Goal: Transaction & Acquisition: Purchase product/service

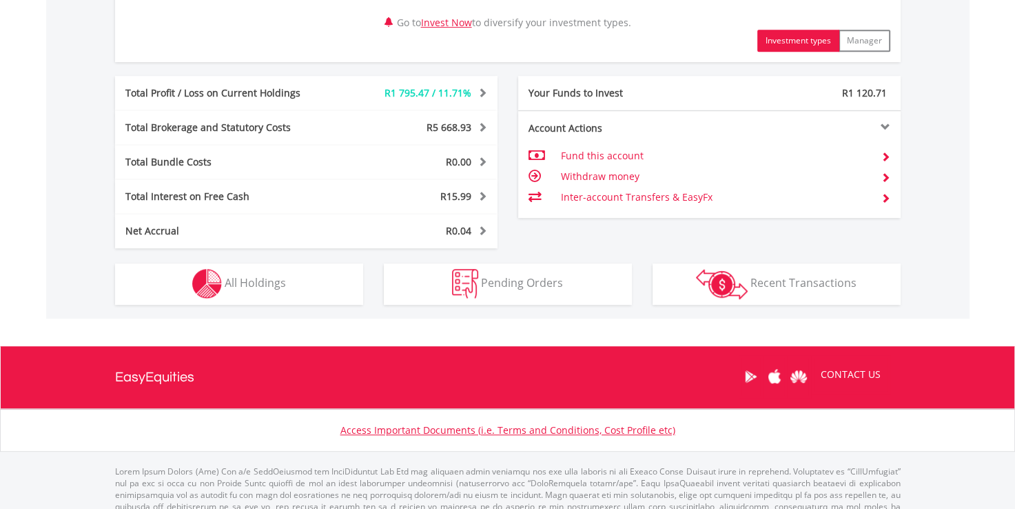
scroll to position [689, 0]
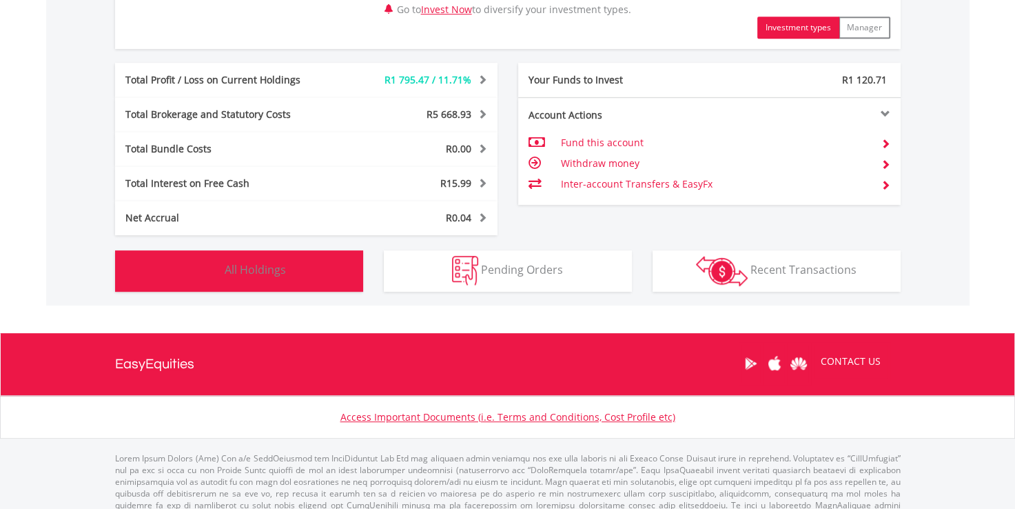
click at [256, 269] on span "All Holdings" at bounding box center [255, 269] width 61 height 15
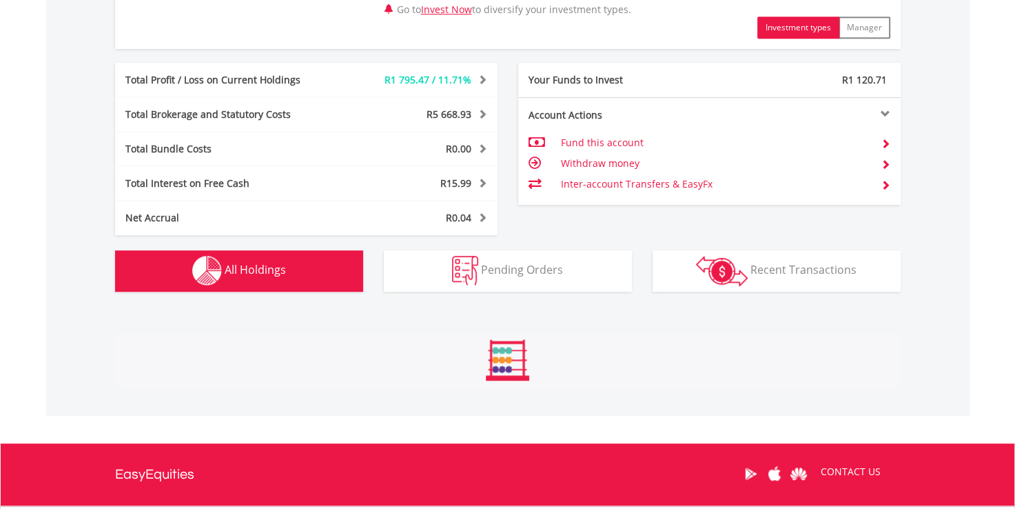
scroll to position [1021, 0]
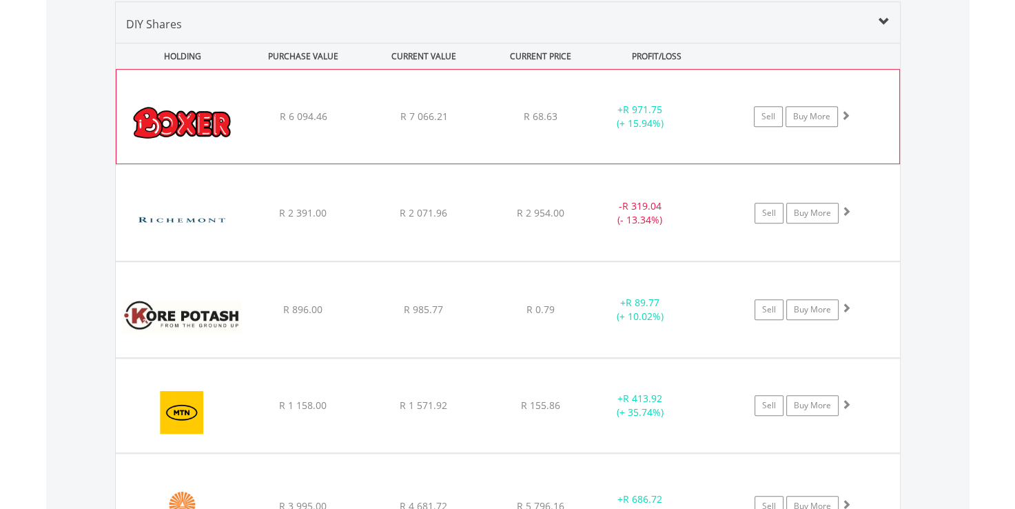
click at [166, 125] on img at bounding box center [182, 123] width 119 height 73
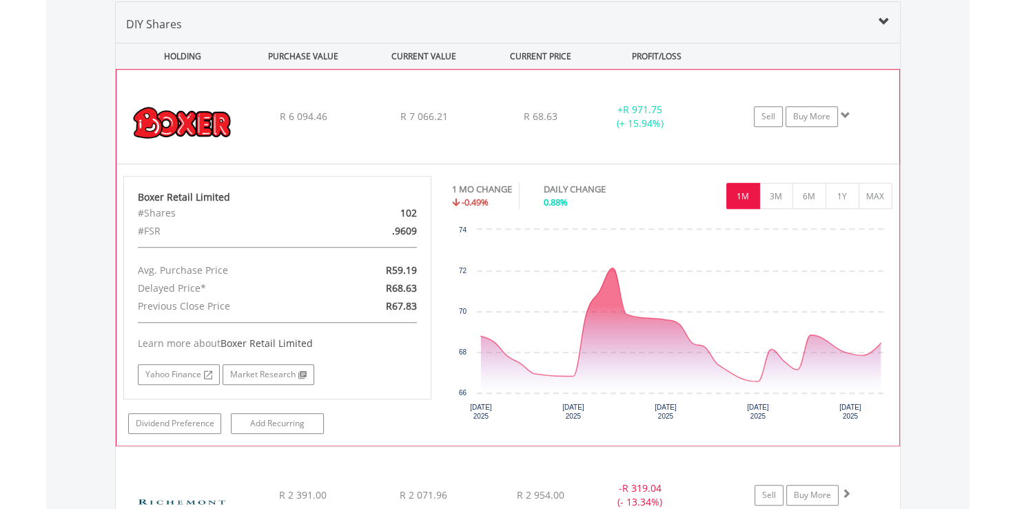
click at [166, 125] on img at bounding box center [182, 123] width 119 height 73
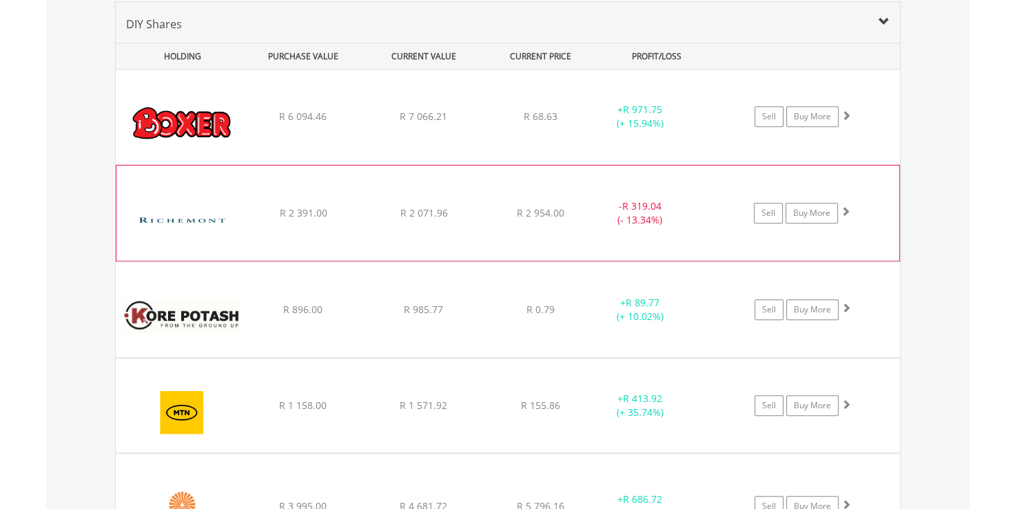
click at [170, 236] on img at bounding box center [182, 220] width 119 height 74
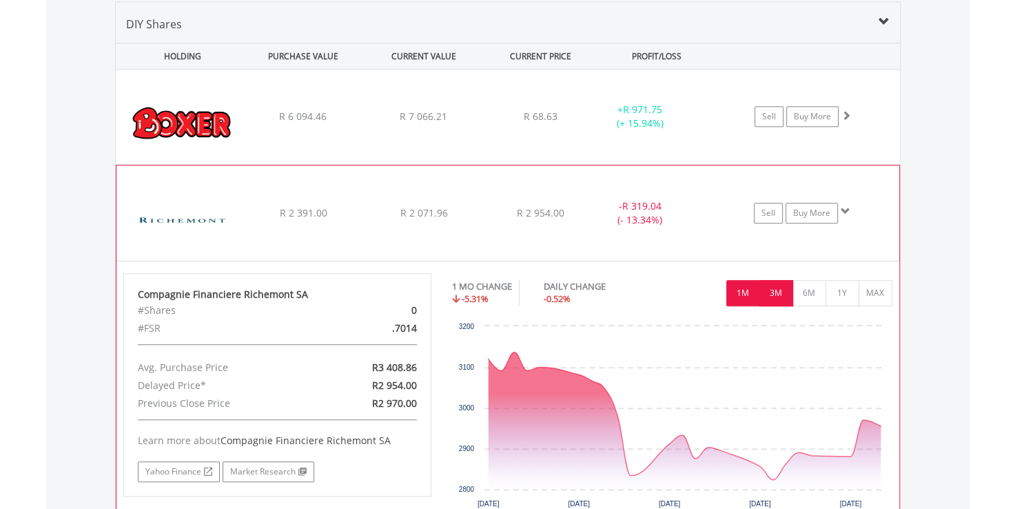
click at [769, 294] on button "3M" at bounding box center [777, 293] width 34 height 26
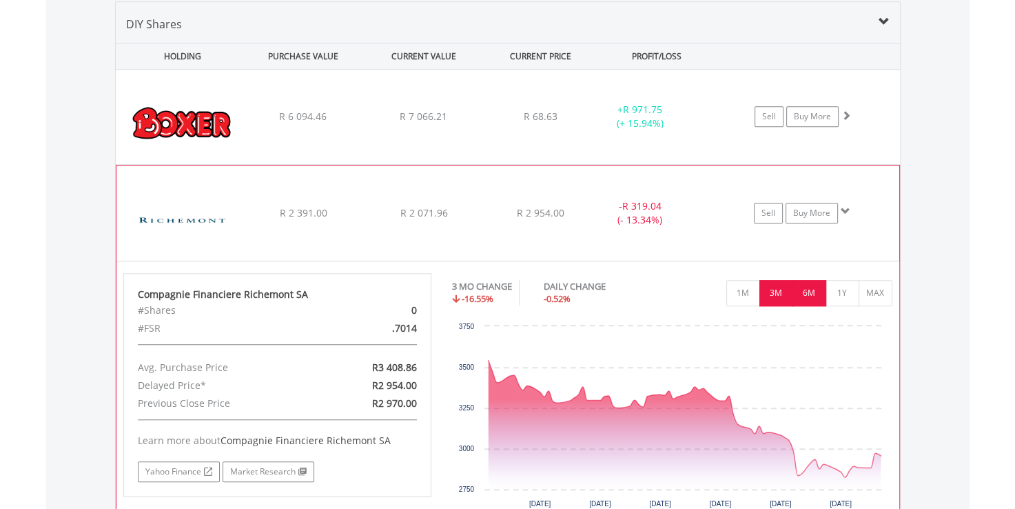
click at [811, 287] on button "6M" at bounding box center [810, 293] width 34 height 26
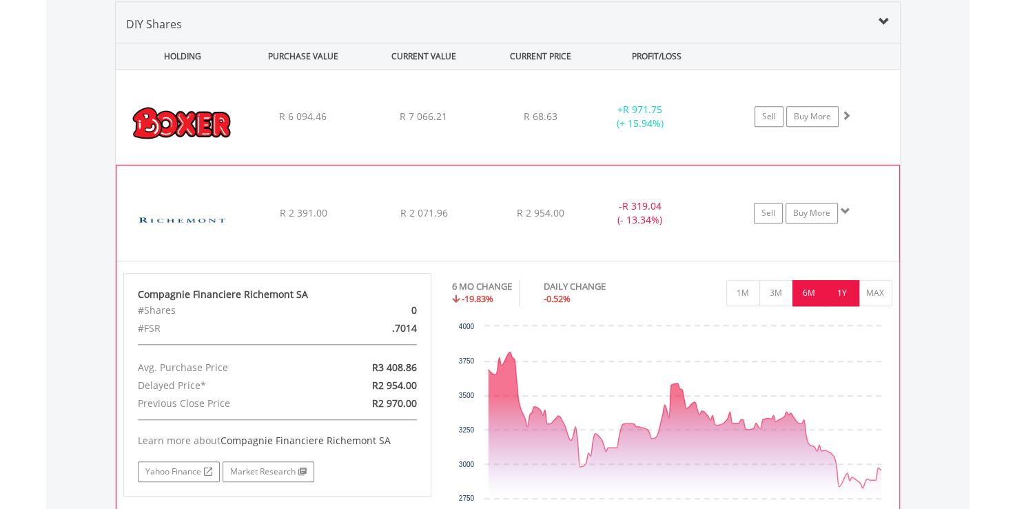
click at [841, 296] on button "1Y" at bounding box center [843, 293] width 34 height 26
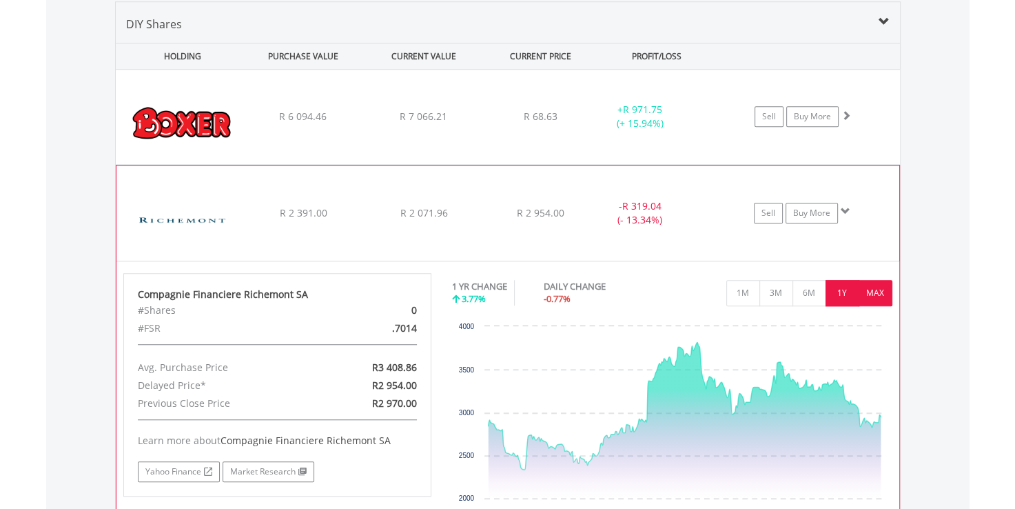
click at [867, 291] on button "MAX" at bounding box center [876, 293] width 34 height 26
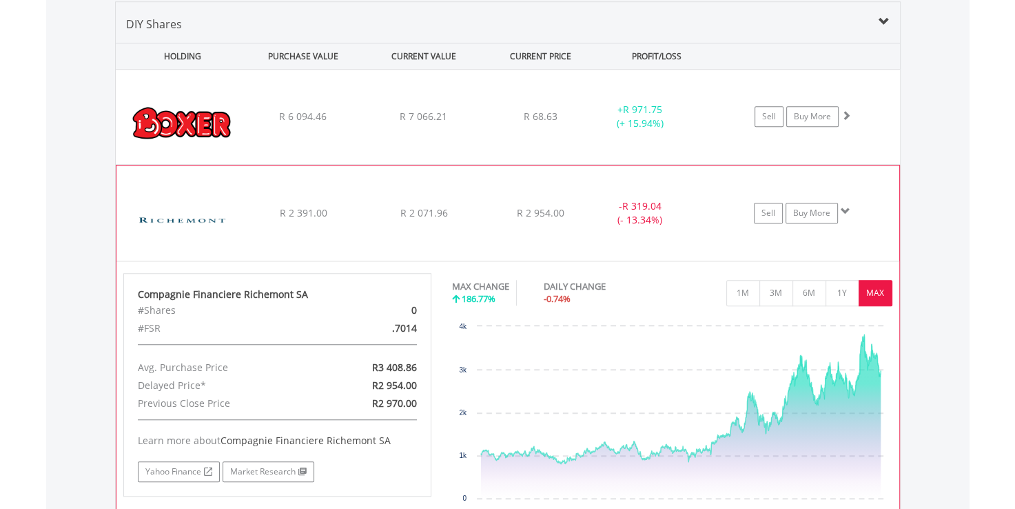
click at [177, 219] on img at bounding box center [182, 220] width 119 height 74
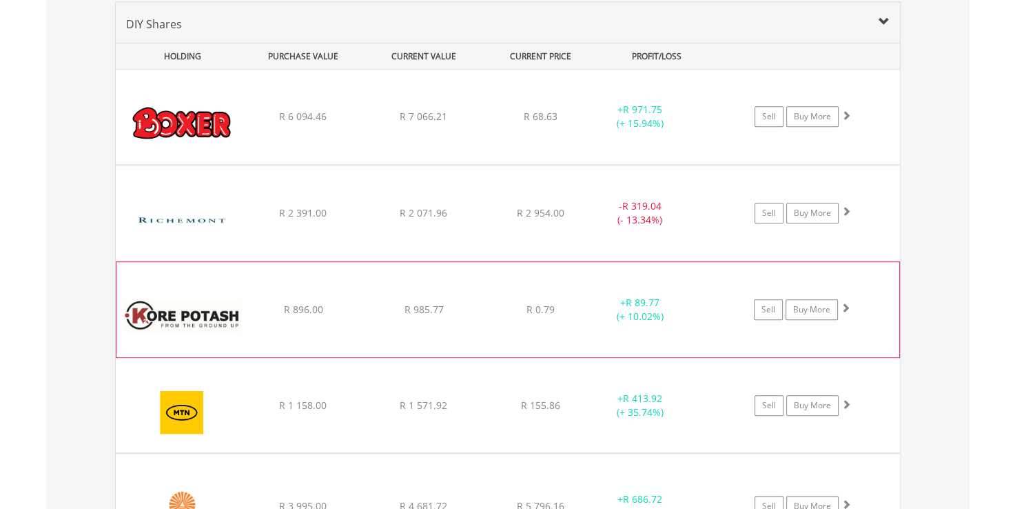
click at [180, 325] on img at bounding box center [182, 316] width 119 height 74
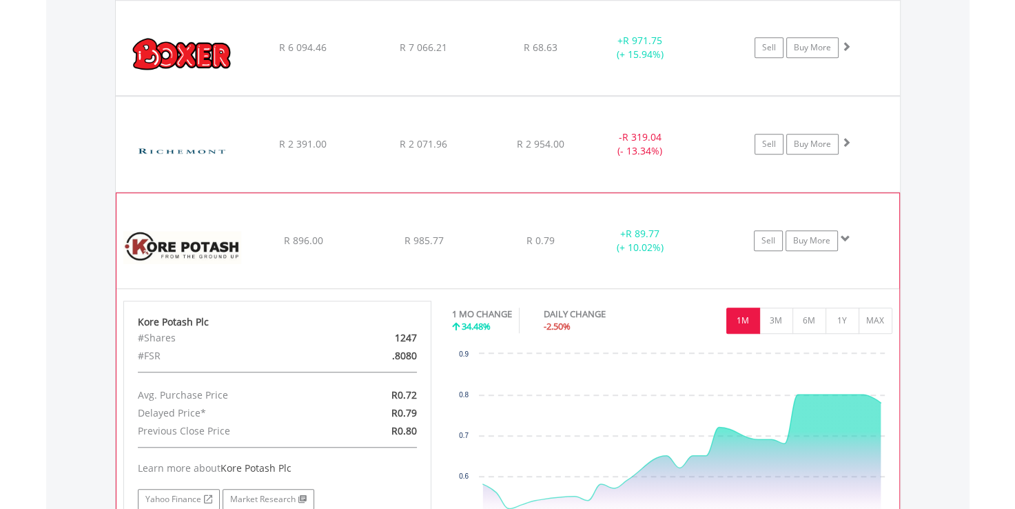
scroll to position [1159, 0]
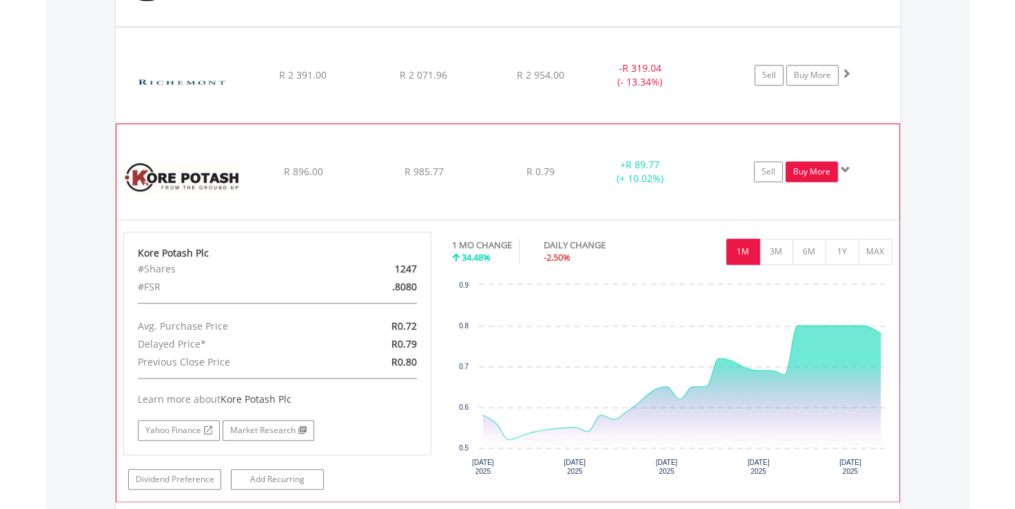
click at [805, 164] on link "Buy More" at bounding box center [812, 171] width 52 height 21
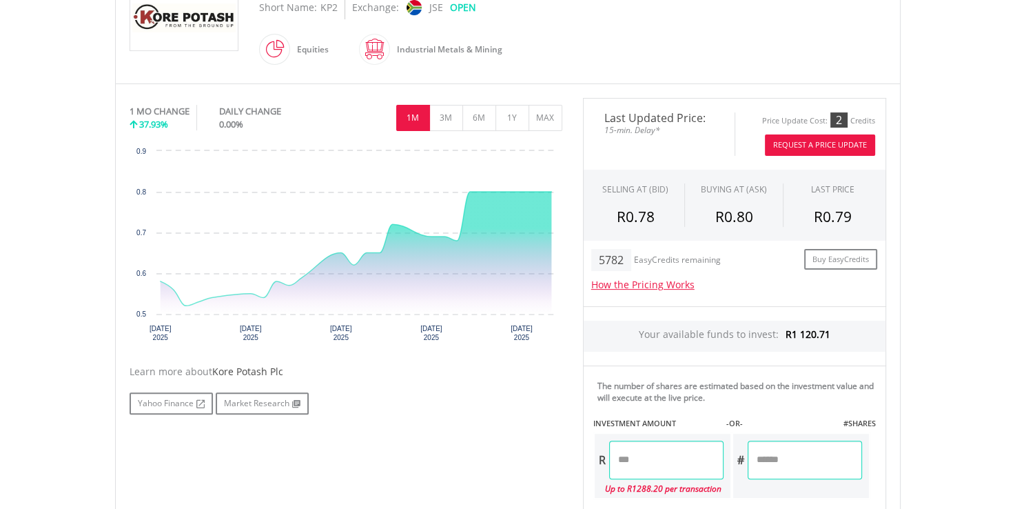
scroll to position [414, 0]
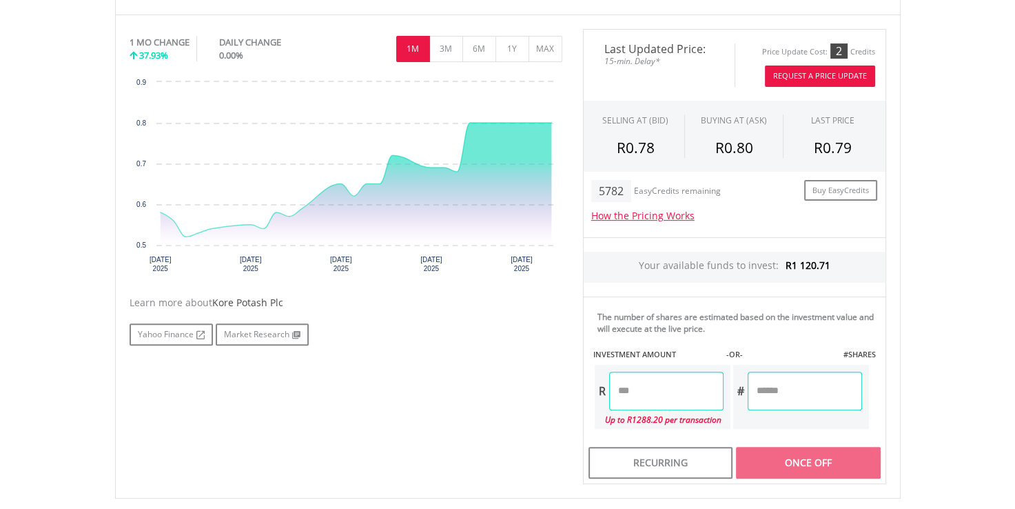
click at [645, 394] on input "number" at bounding box center [666, 391] width 114 height 39
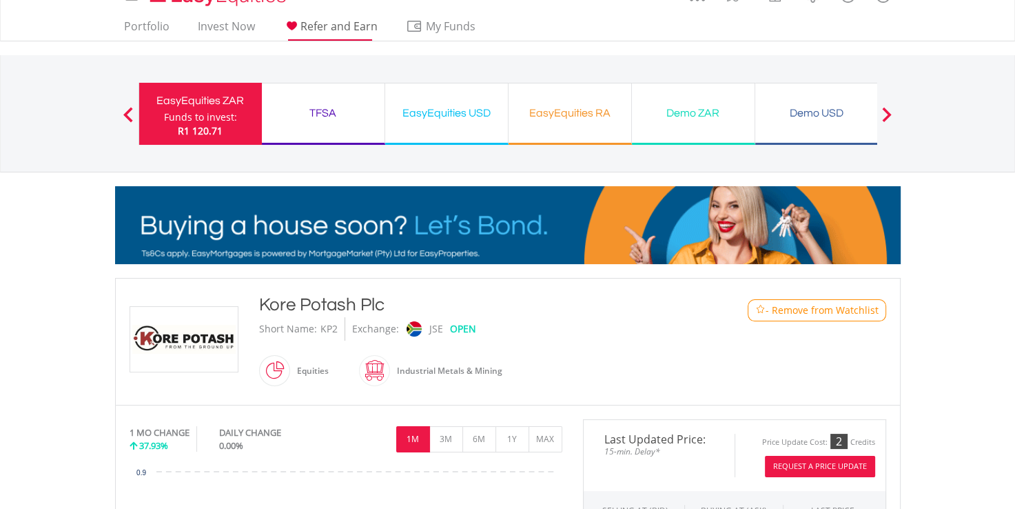
scroll to position [0, 0]
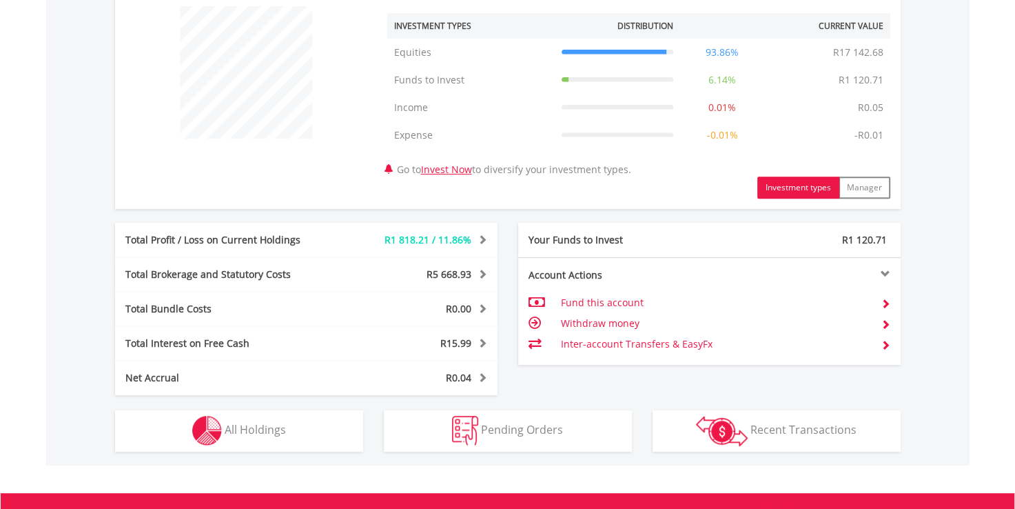
scroll to position [607, 0]
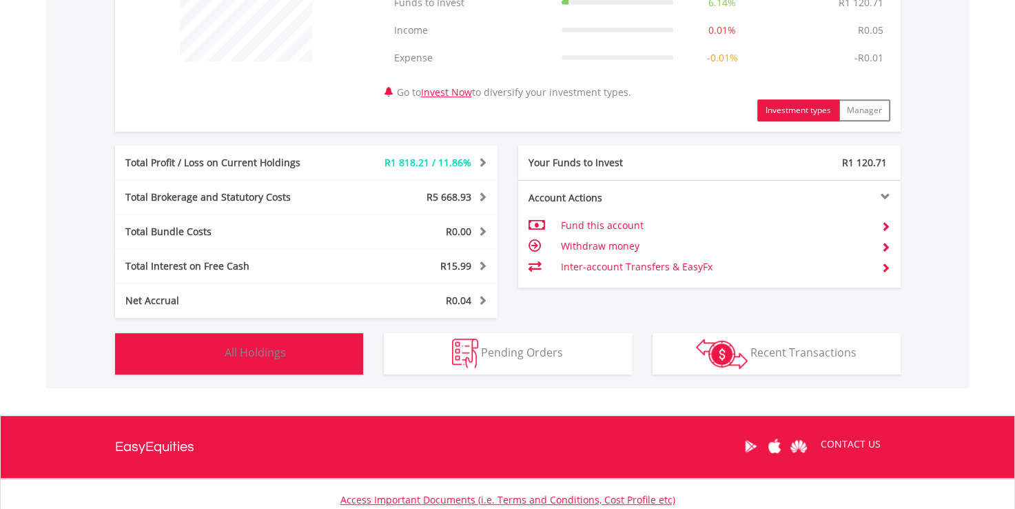
click at [271, 354] on span "All Holdings" at bounding box center [255, 352] width 61 height 15
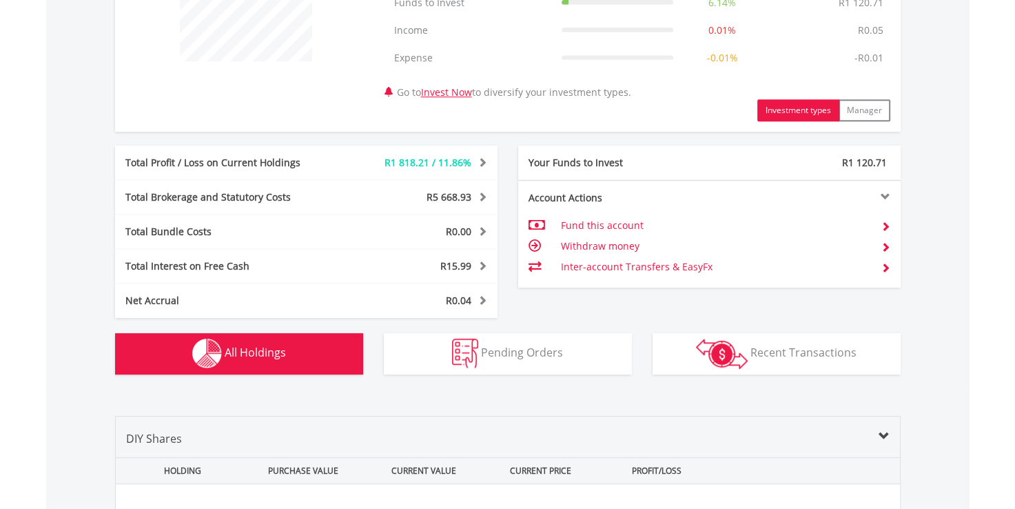
scroll to position [1021, 0]
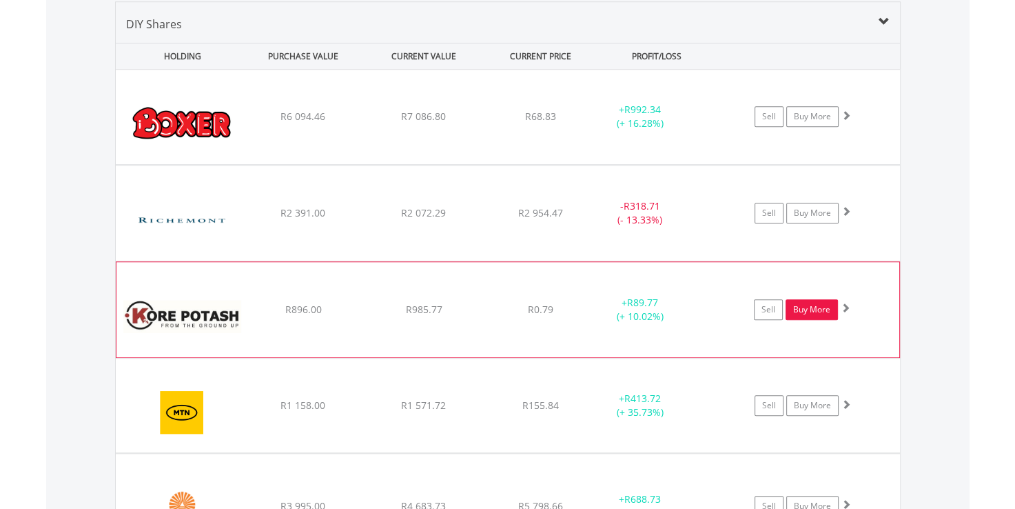
click at [805, 307] on link "Buy More" at bounding box center [812, 309] width 52 height 21
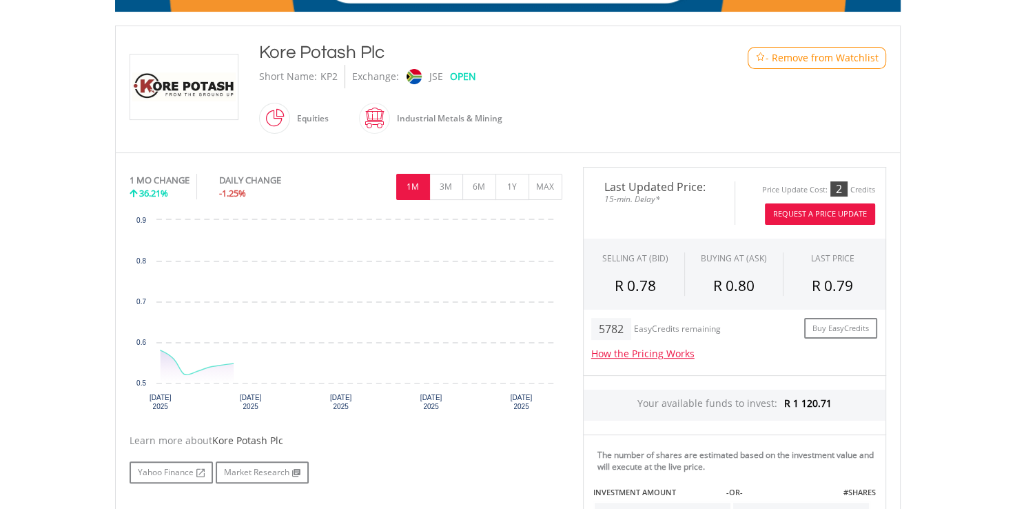
scroll to position [483, 0]
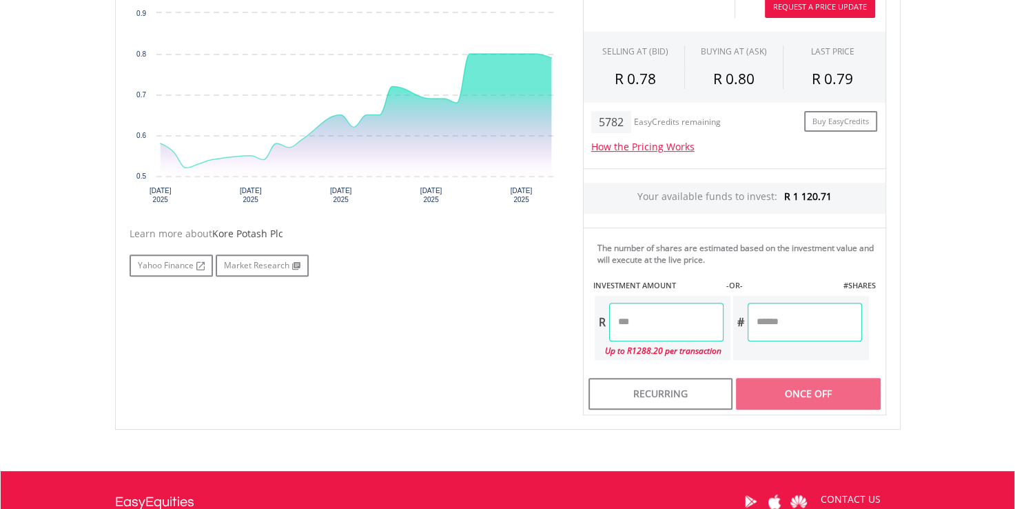
click at [648, 323] on input "number" at bounding box center [666, 322] width 114 height 39
type input "******"
type input "***"
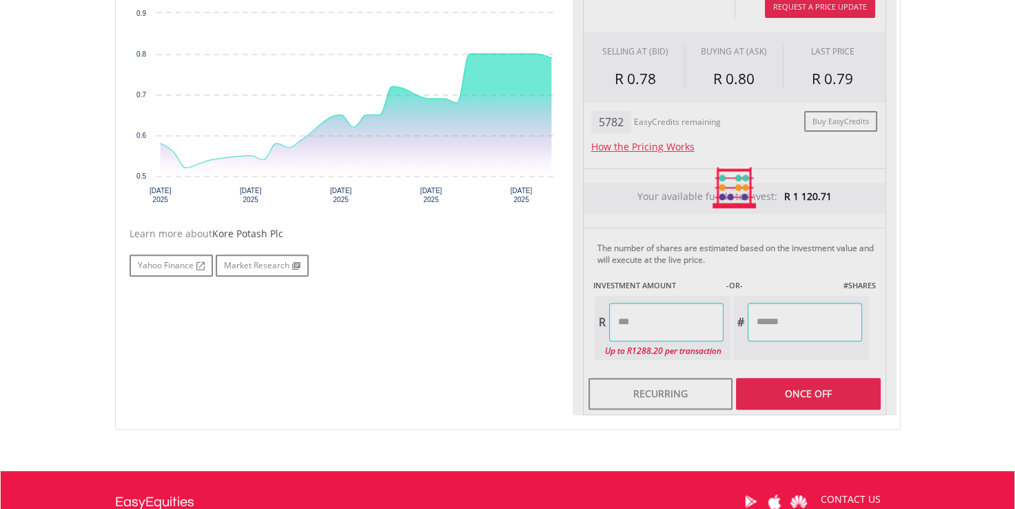
click at [844, 389] on div "Last Updated Price: 15-min. Delay* Price Update Cost: 2 Credits Request A Price…" at bounding box center [735, 187] width 324 height 455
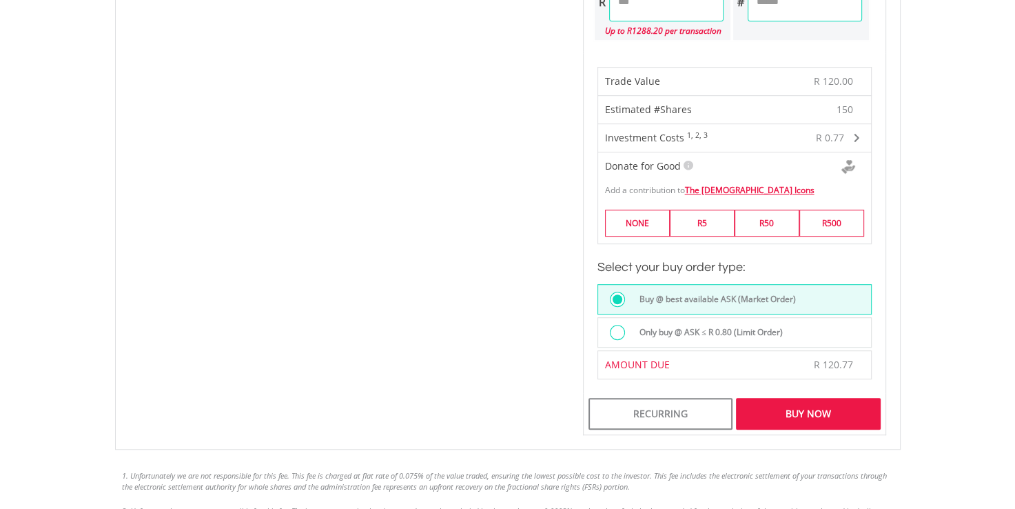
scroll to position [827, 0]
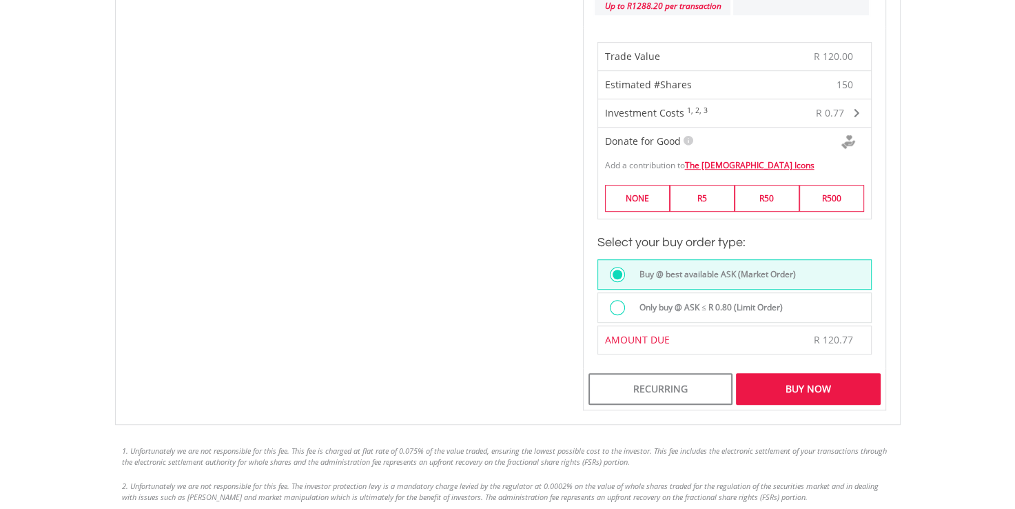
click at [790, 392] on div "Buy Now" at bounding box center [808, 389] width 144 height 32
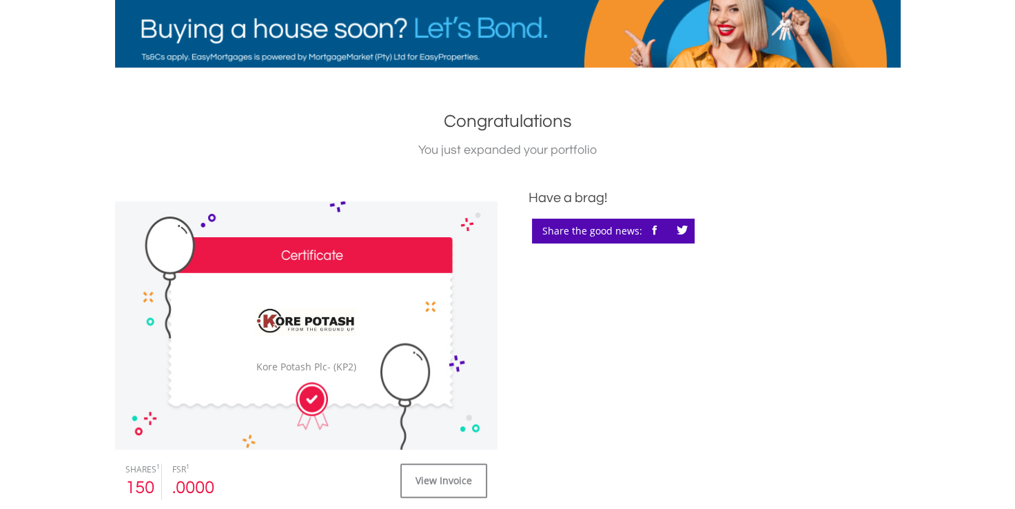
scroll to position [69, 0]
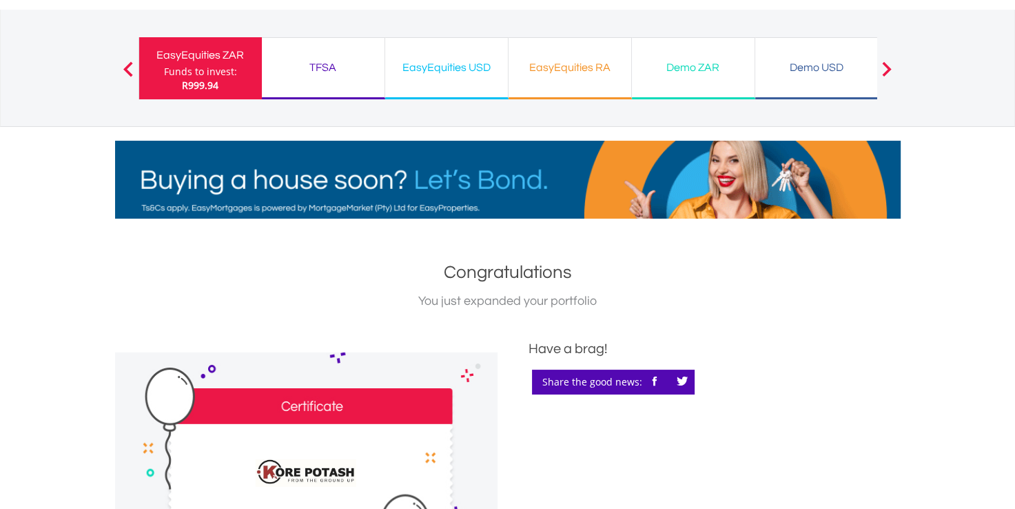
click at [125, 69] on button "Previous" at bounding box center [128, 75] width 28 height 14
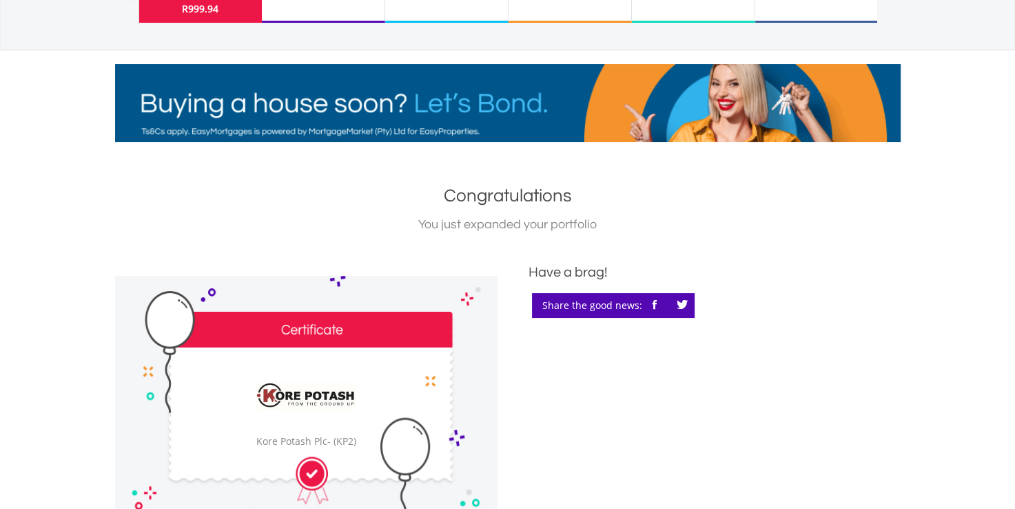
scroll to position [0, 0]
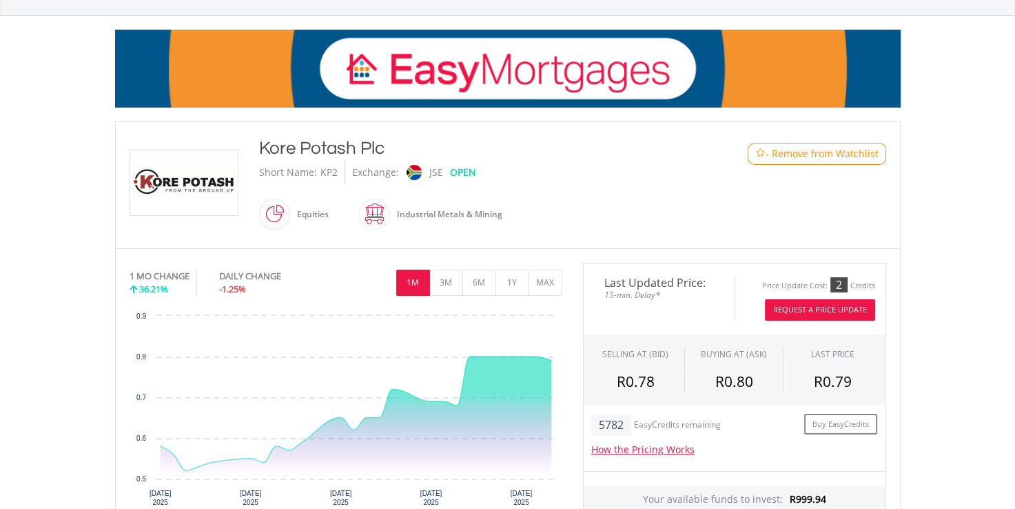
scroll to position [157, 0]
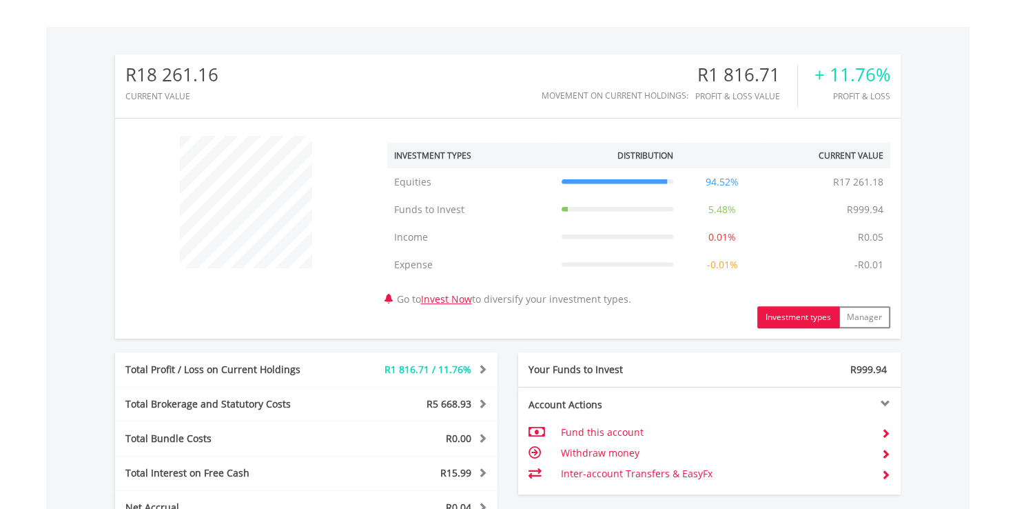
scroll to position [469, 0]
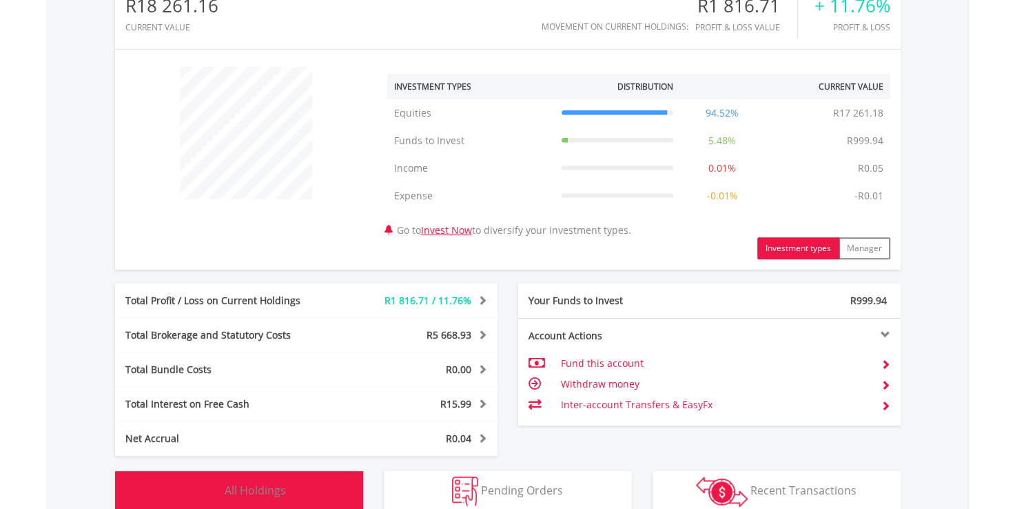
click at [228, 489] on span "All Holdings" at bounding box center [255, 490] width 61 height 15
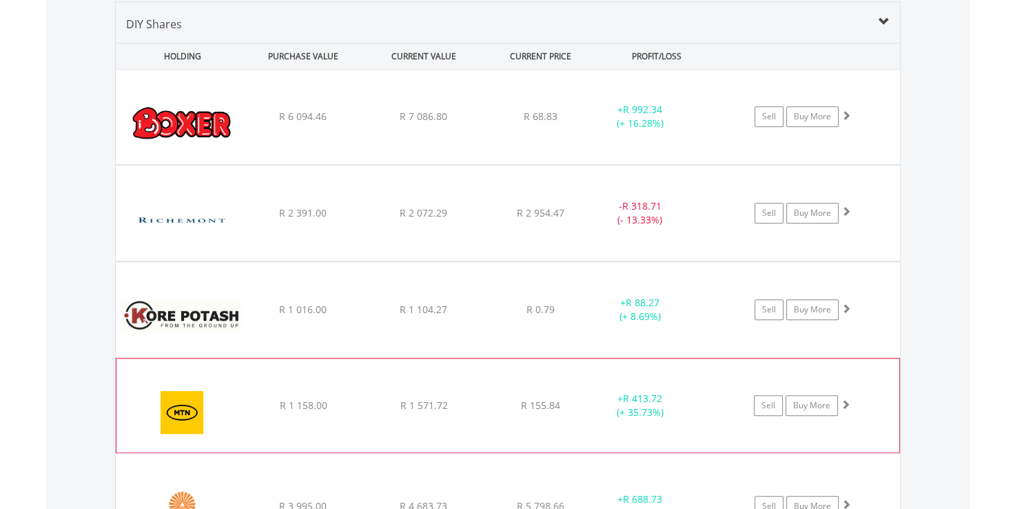
scroll to position [1090, 0]
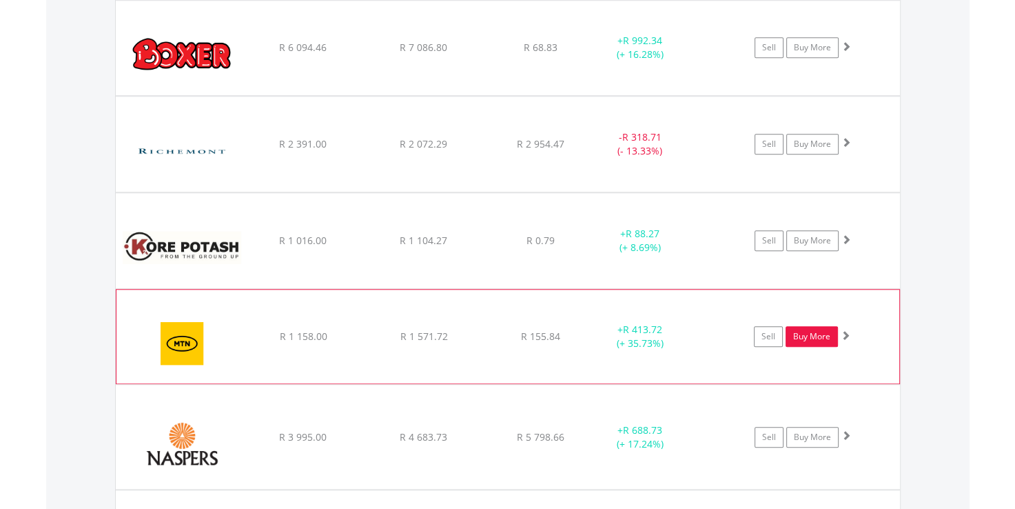
click at [806, 333] on link "Buy More" at bounding box center [812, 336] width 52 height 21
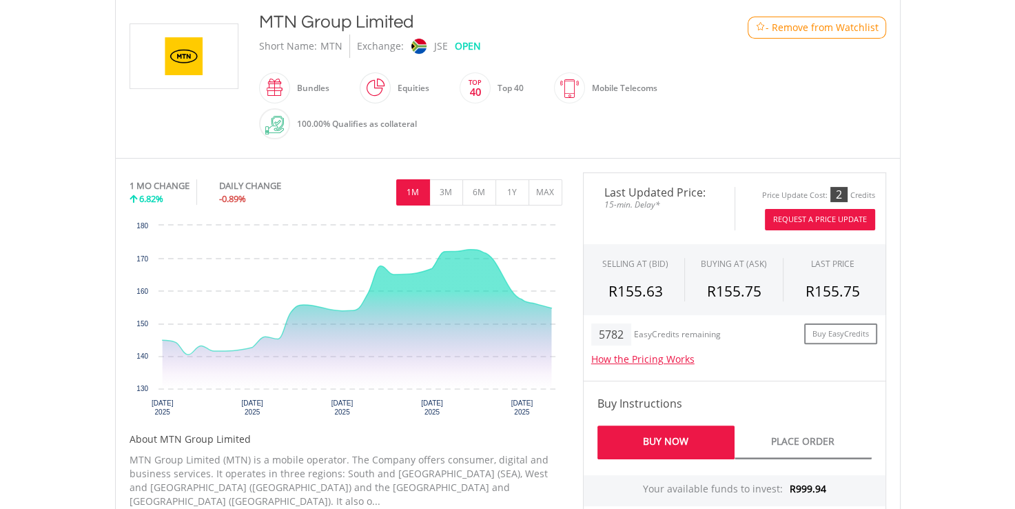
scroll to position [276, 0]
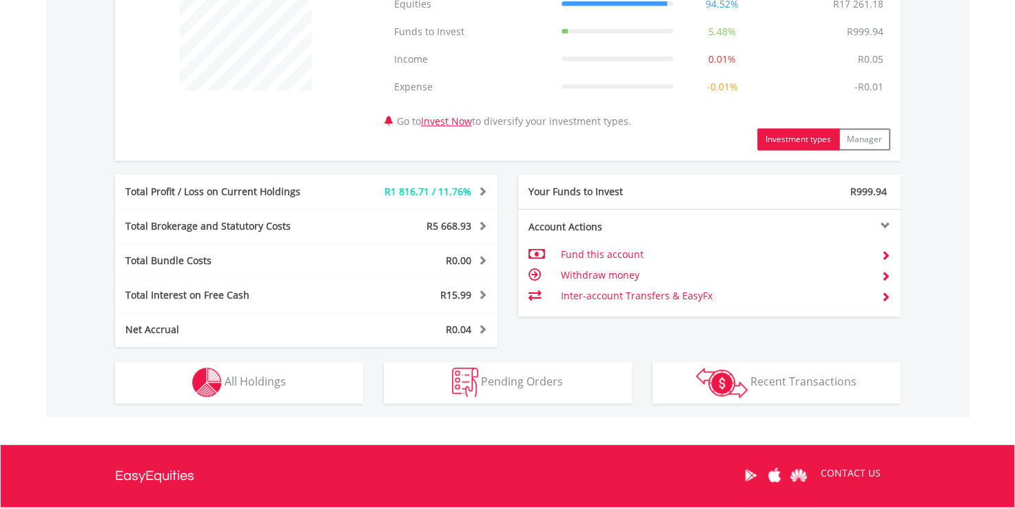
scroll to position [711, 0]
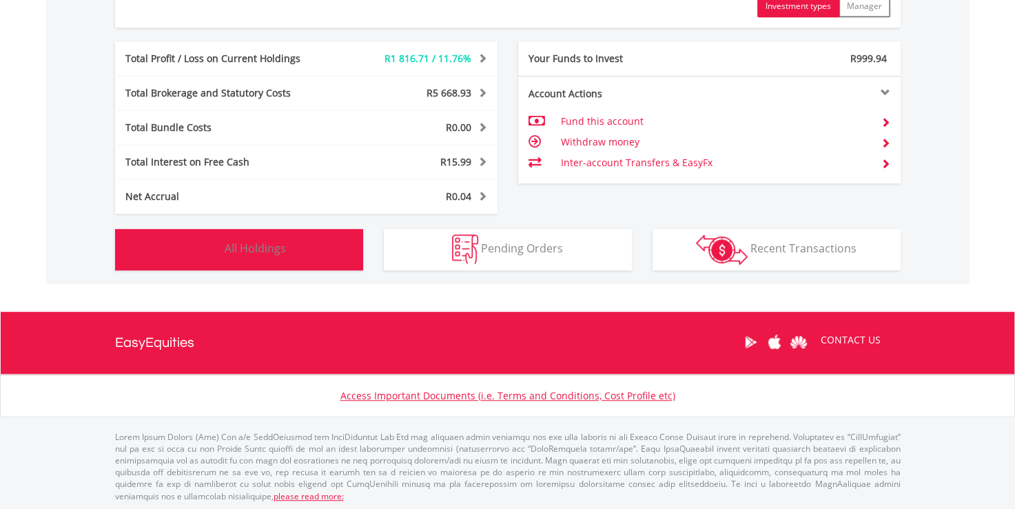
click at [250, 243] on span "All Holdings" at bounding box center [255, 248] width 61 height 15
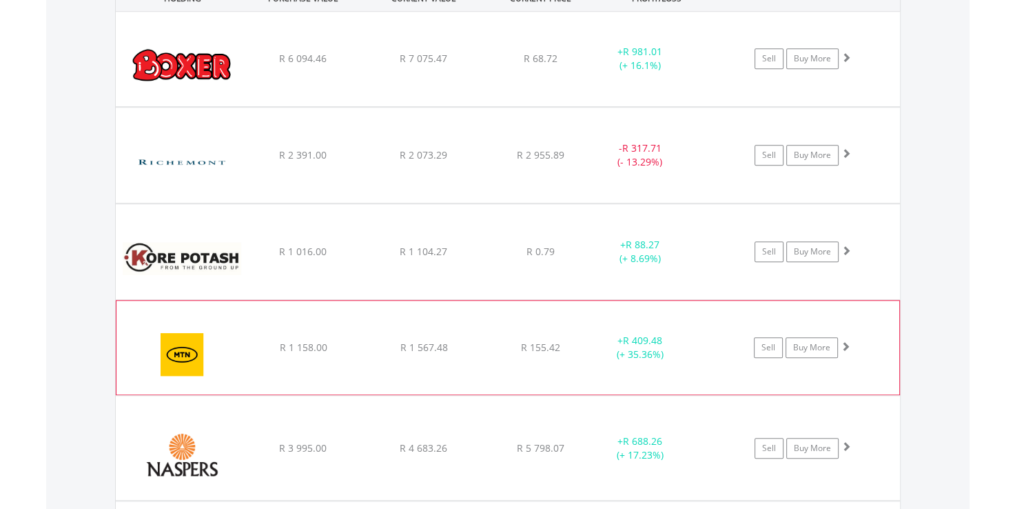
scroll to position [1159, 0]
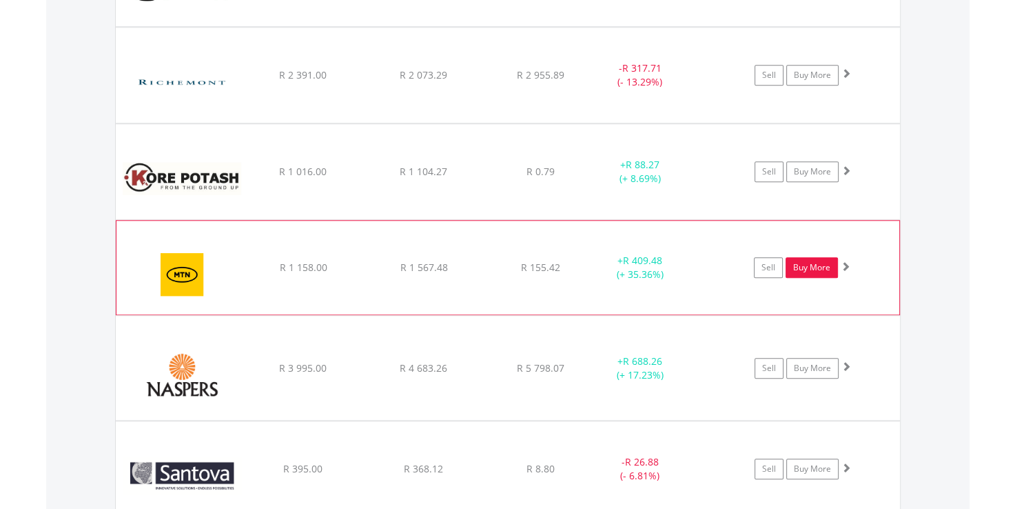
click at [805, 265] on link "Buy More" at bounding box center [812, 267] width 52 height 21
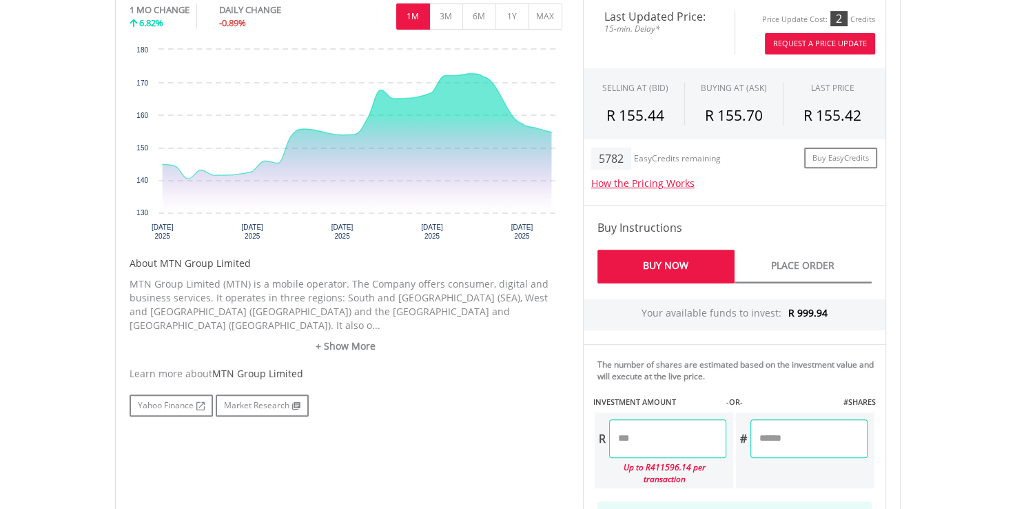
scroll to position [483, 0]
click at [645, 438] on input "number" at bounding box center [667, 437] width 117 height 39
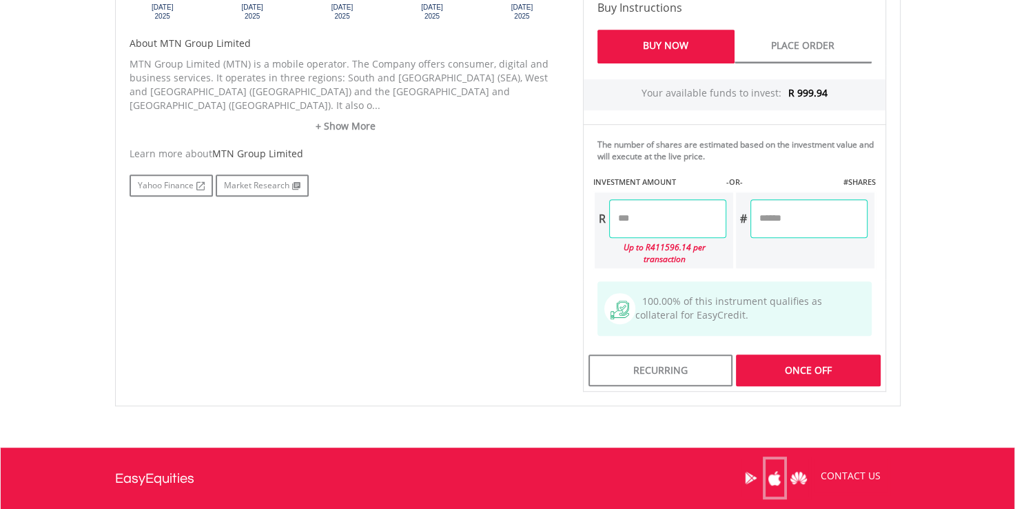
scroll to position [758, 0]
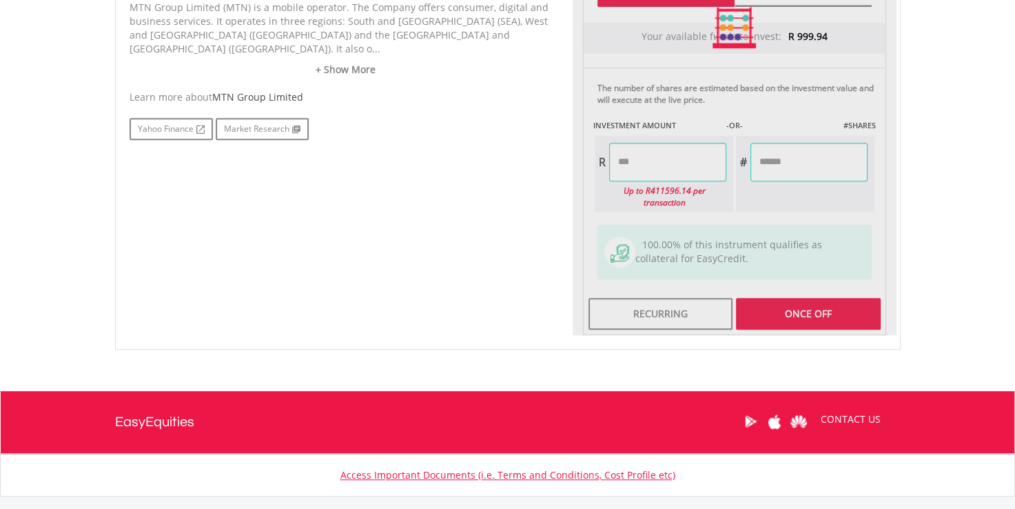
click at [807, 303] on div "Last Updated Price: 15-min. Delay* Price Update Cost: 2 Credits Request A Price…" at bounding box center [735, 27] width 324 height 615
type input "******"
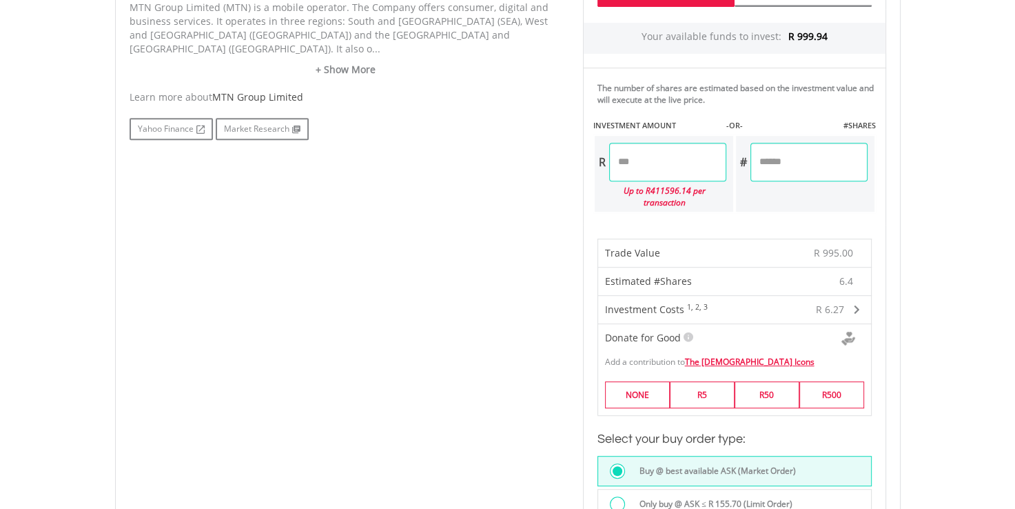
click at [634, 157] on input "******" at bounding box center [667, 162] width 117 height 39
type input "******"
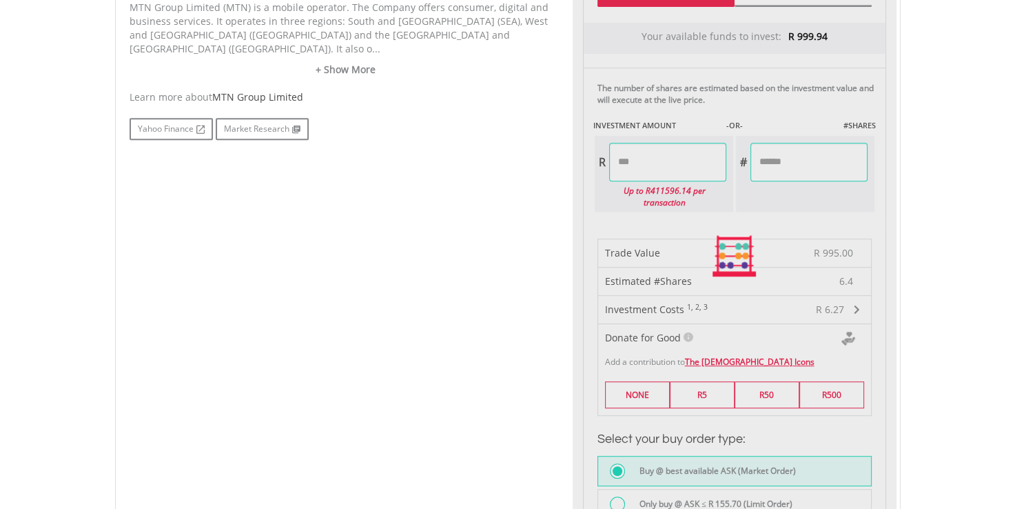
type input "******"
click at [962, 262] on body "My Investments Invest Now New Listings Sell My Recurring Investments Pending Or…" at bounding box center [507, 209] width 1015 height 1934
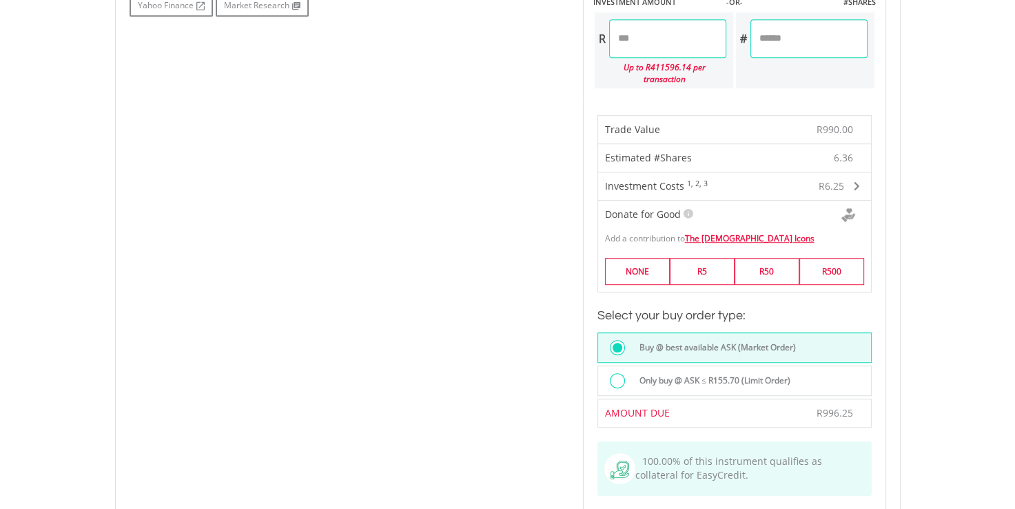
scroll to position [1034, 0]
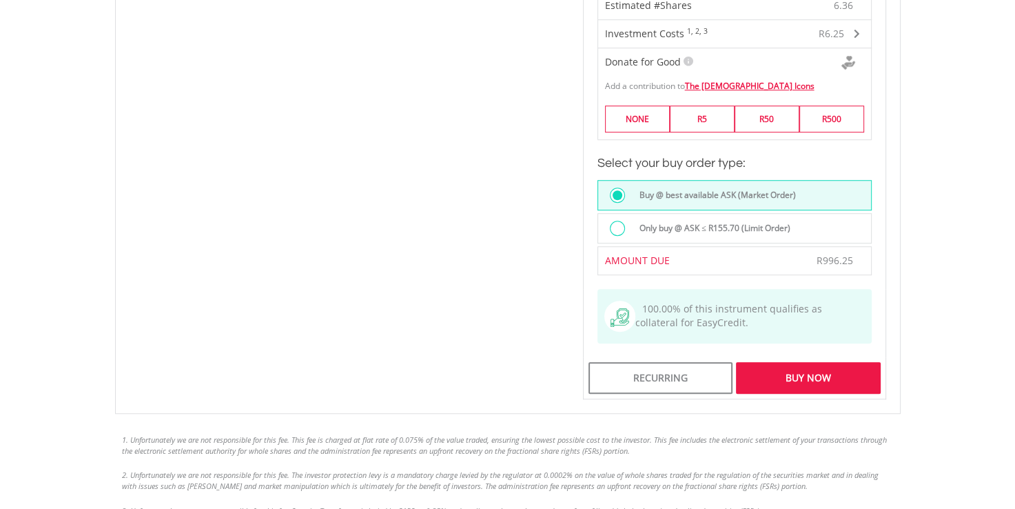
click at [788, 367] on div "Buy Now" at bounding box center [808, 378] width 144 height 32
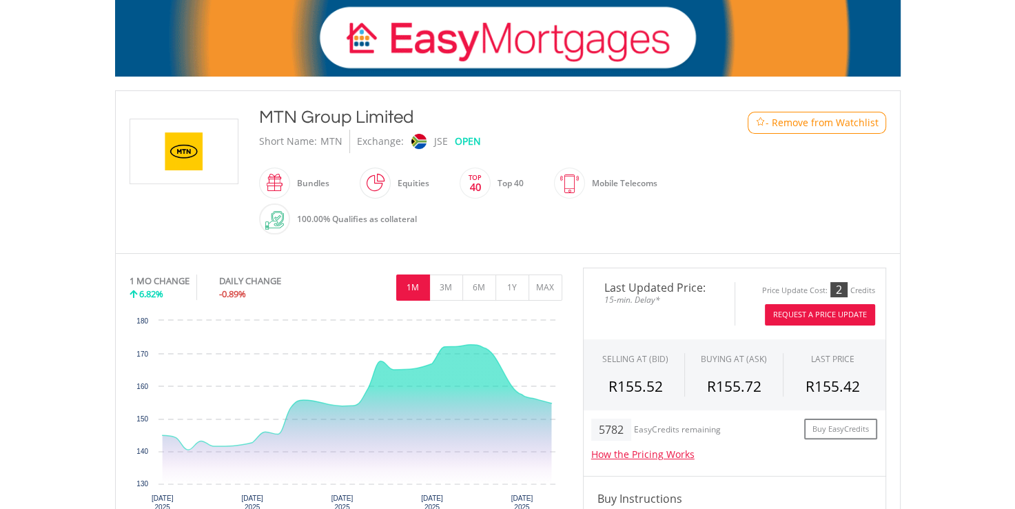
scroll to position [203, 0]
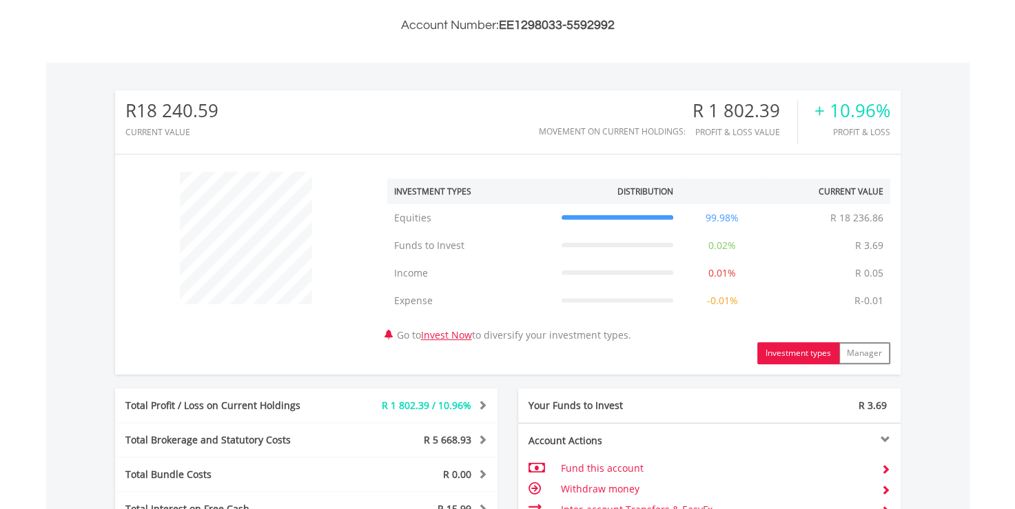
scroll to position [483, 0]
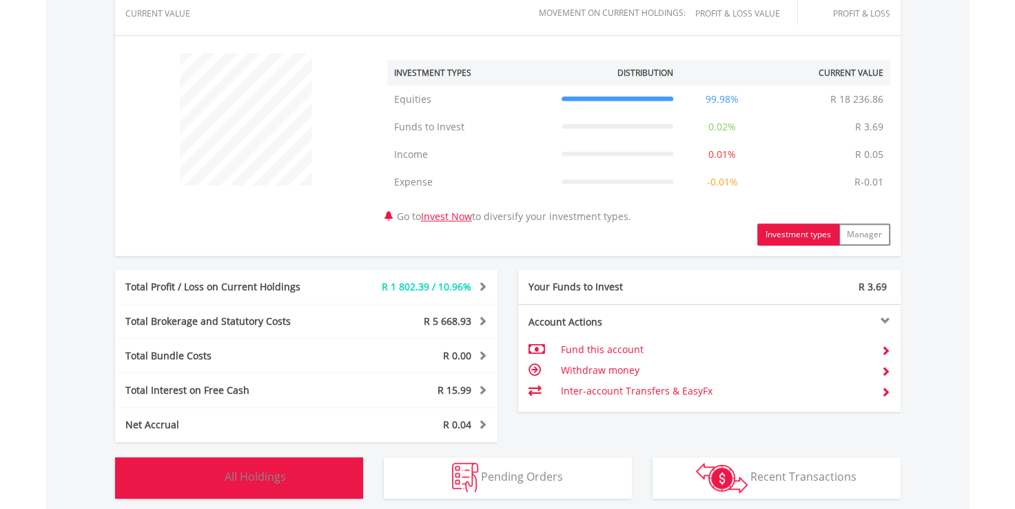
click at [266, 474] on span "All Holdings" at bounding box center [255, 476] width 61 height 15
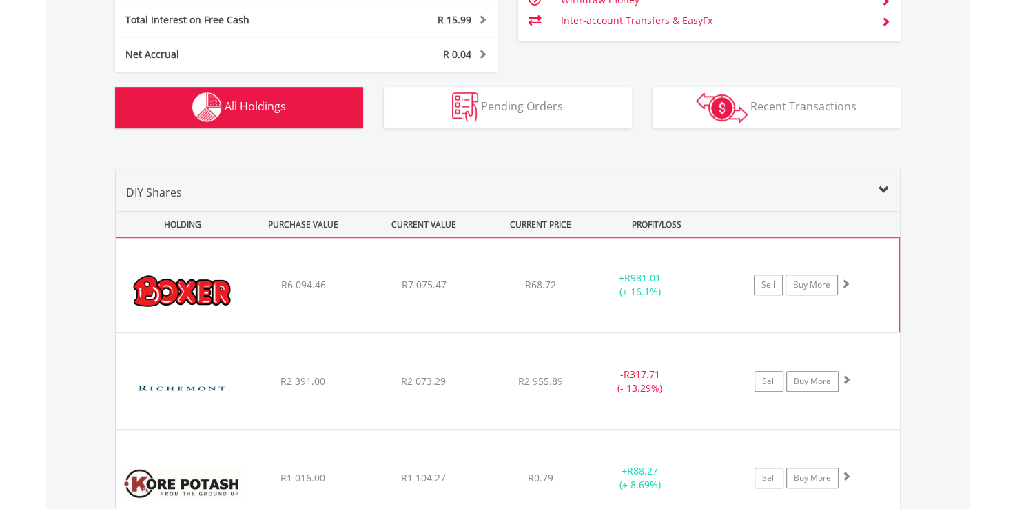
scroll to position [676, 0]
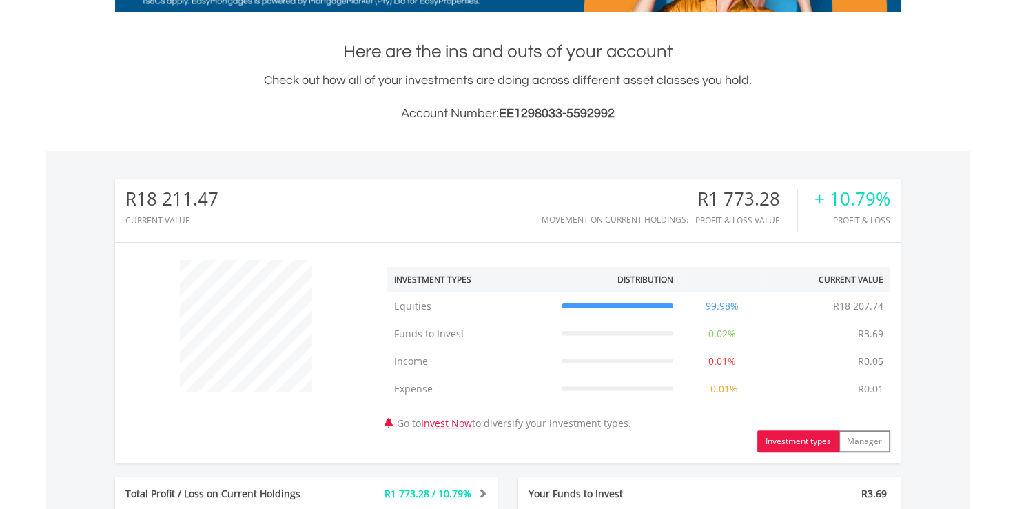
scroll to position [552, 0]
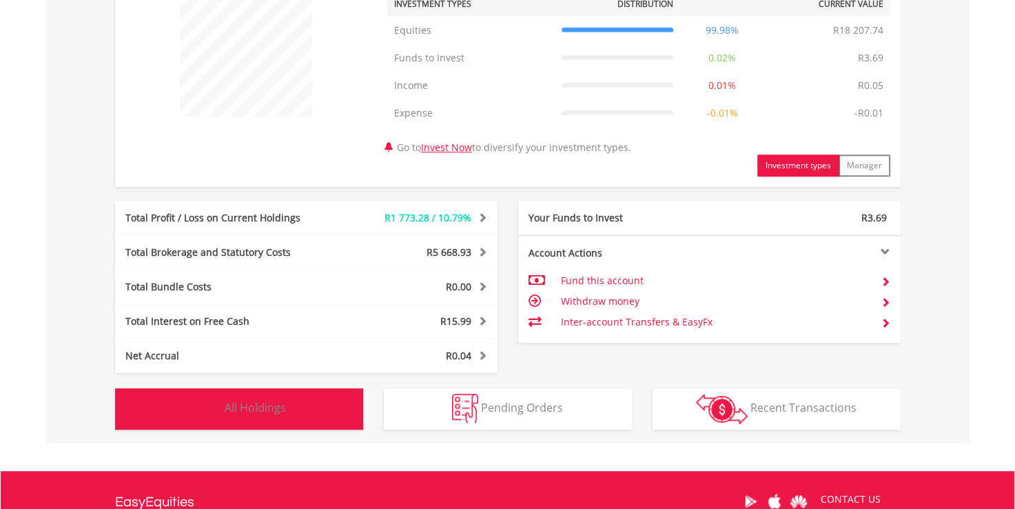
click at [266, 410] on span "All Holdings" at bounding box center [255, 407] width 61 height 15
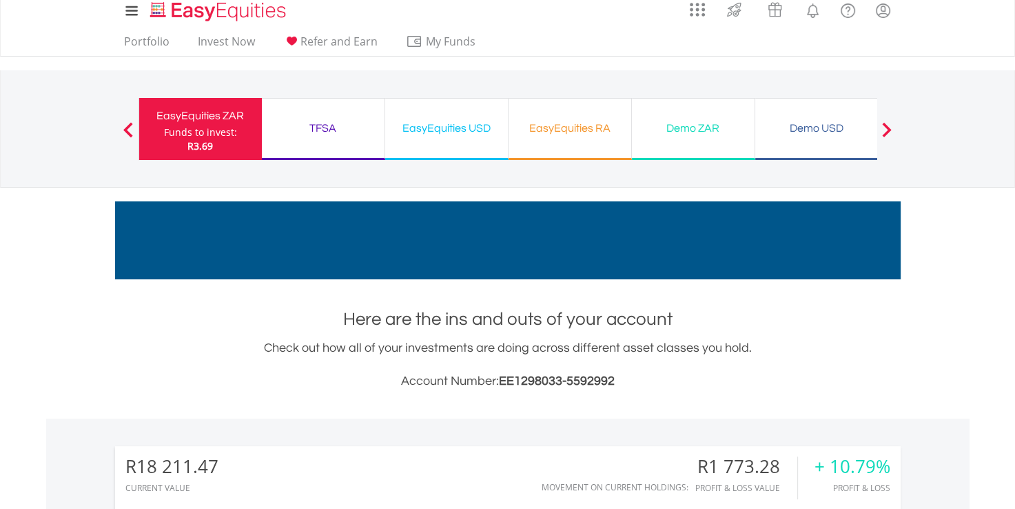
scroll to position [0, 0]
